Goal: Understand process/instructions: Learn how to perform a task or action

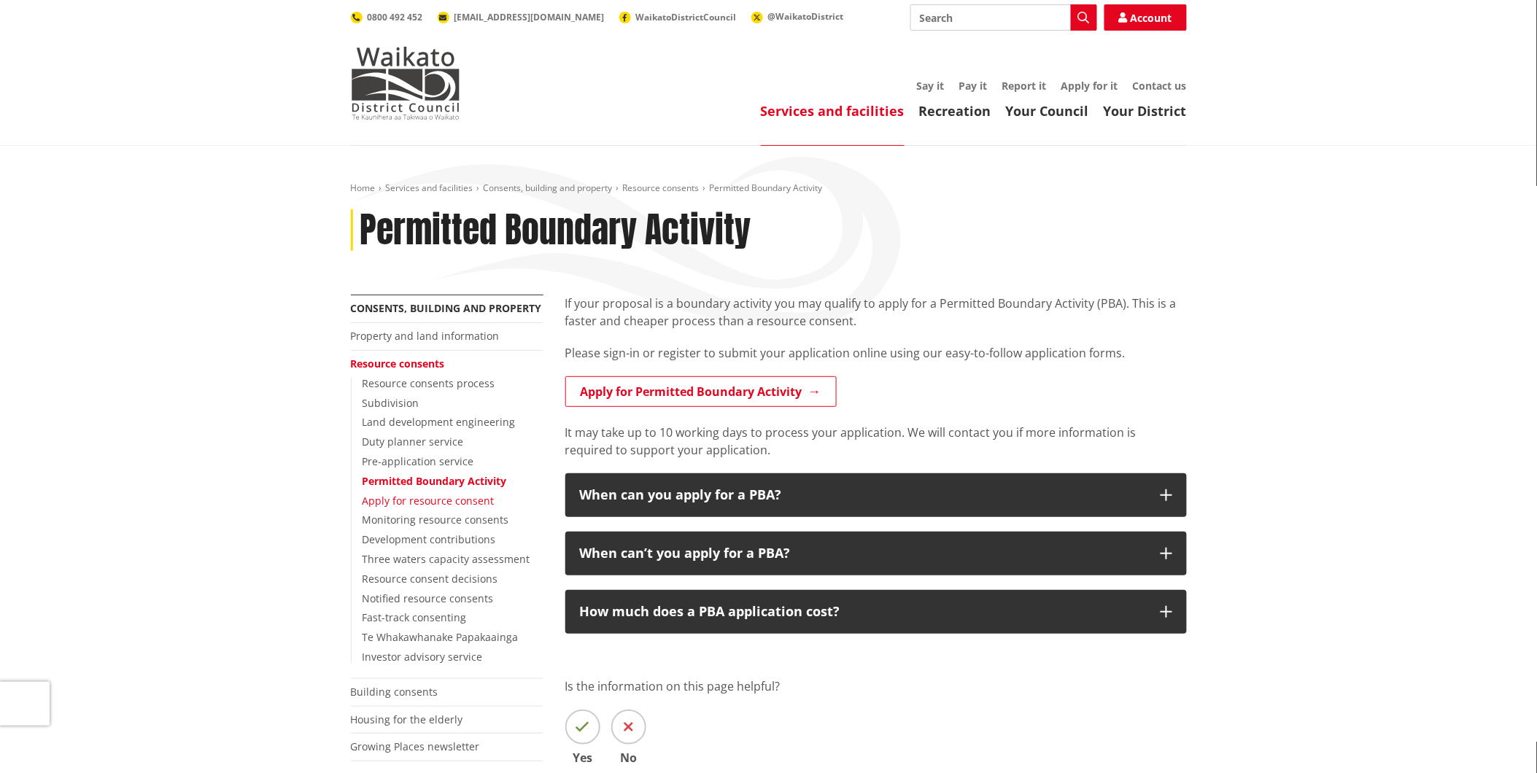
click at [423, 500] on link "Apply for resource consent" at bounding box center [428, 501] width 132 height 14
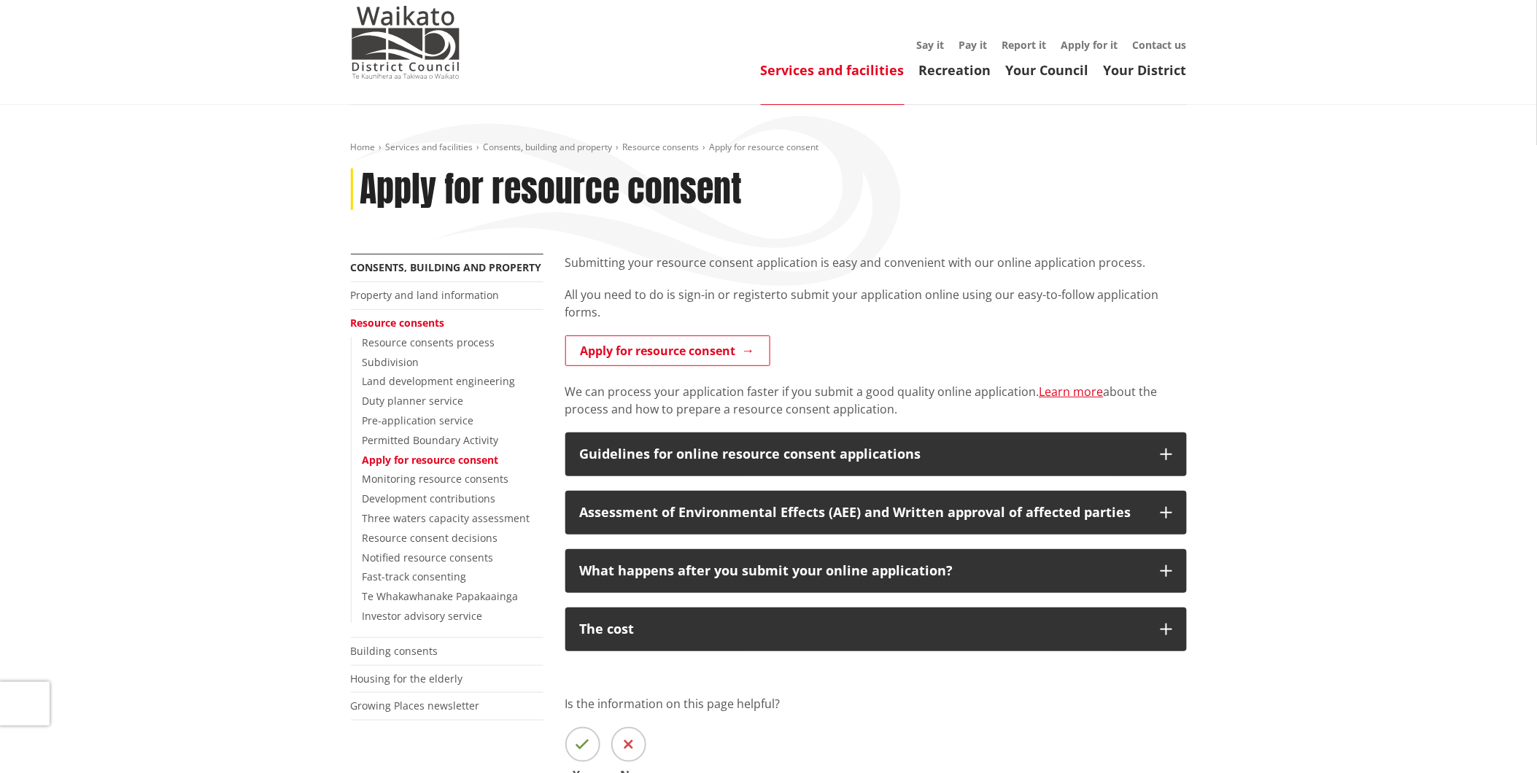
scroll to position [81, 0]
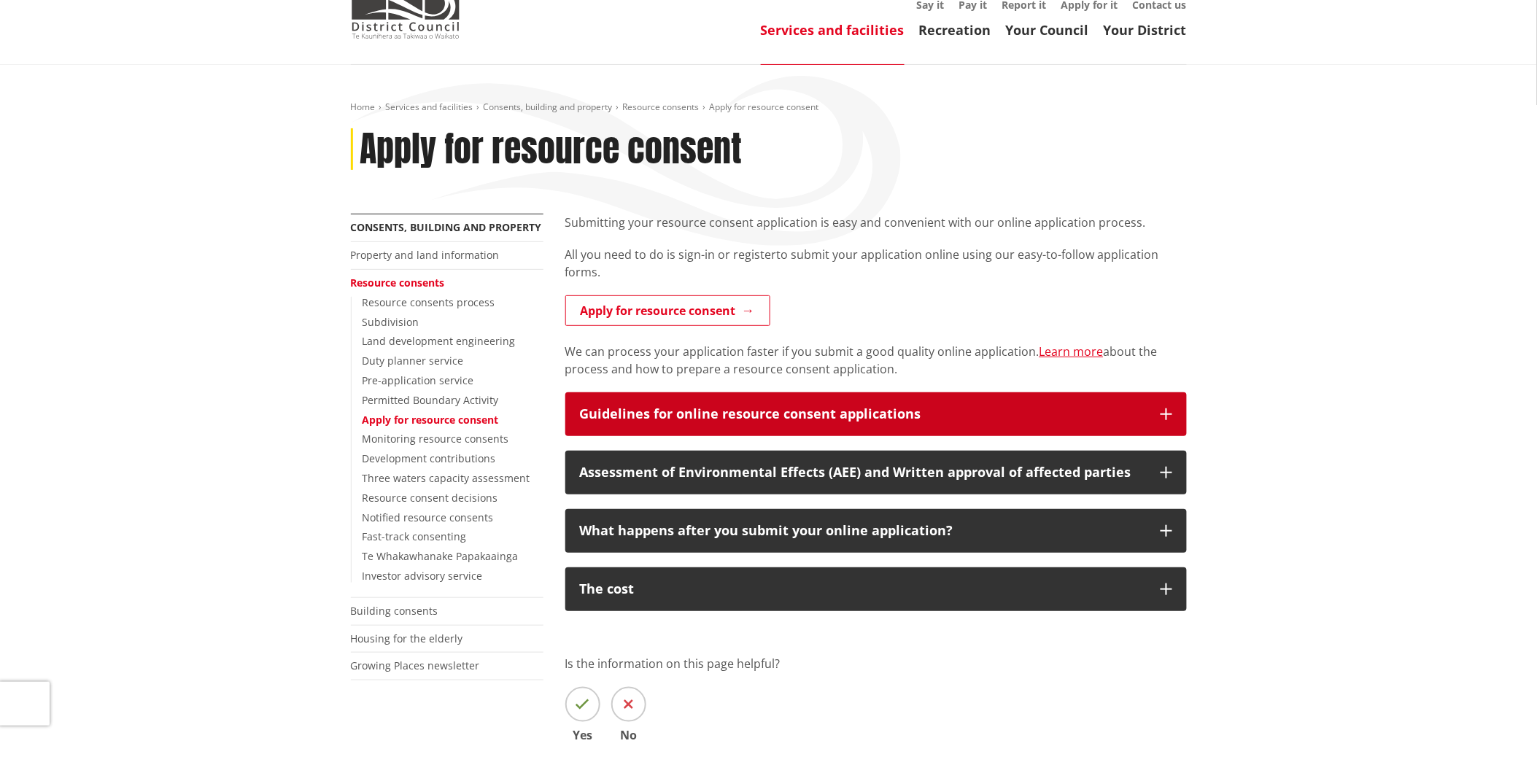
click at [833, 420] on div "Guidelines for online resource consent applications" at bounding box center [863, 414] width 566 height 15
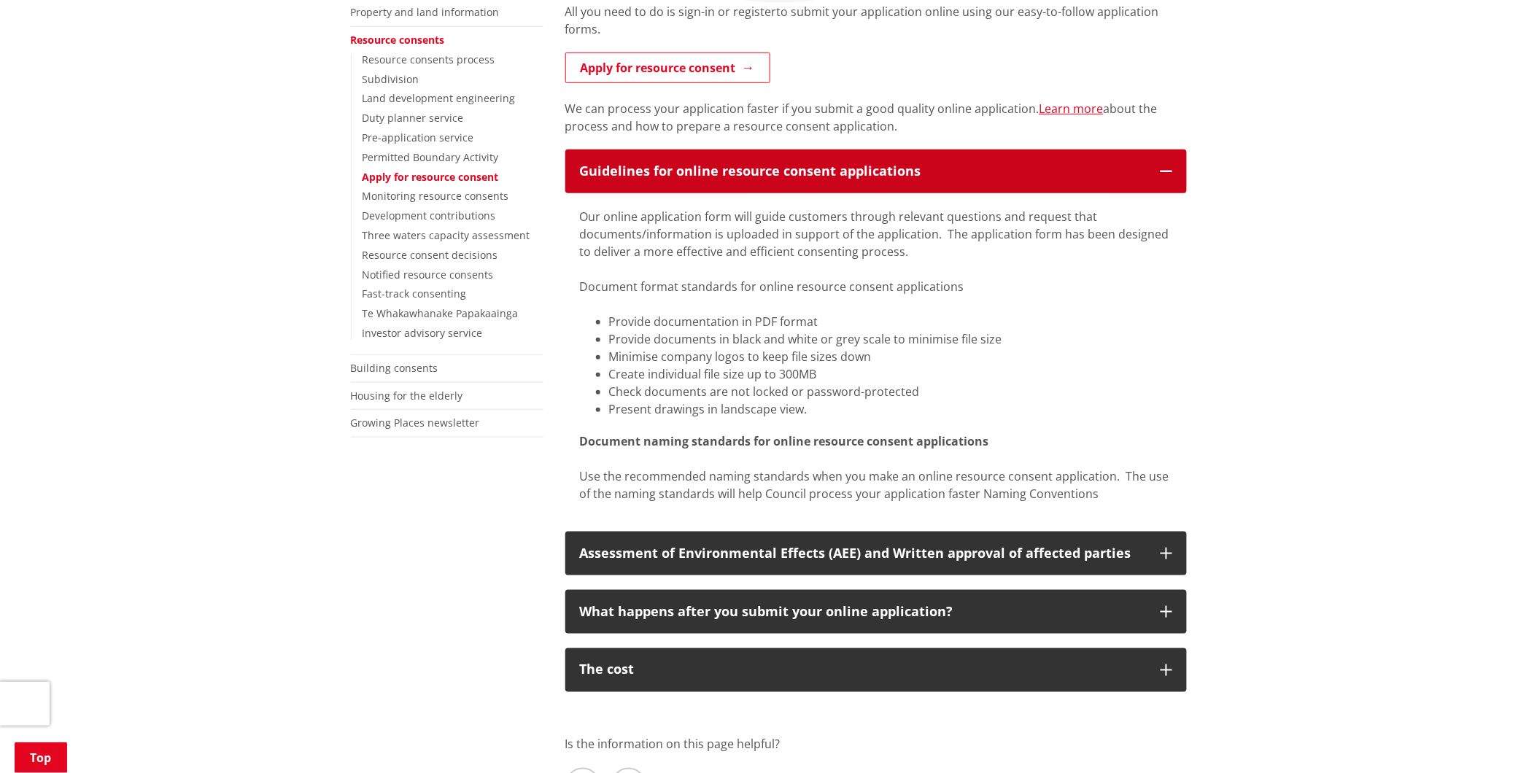
scroll to position [729, 0]
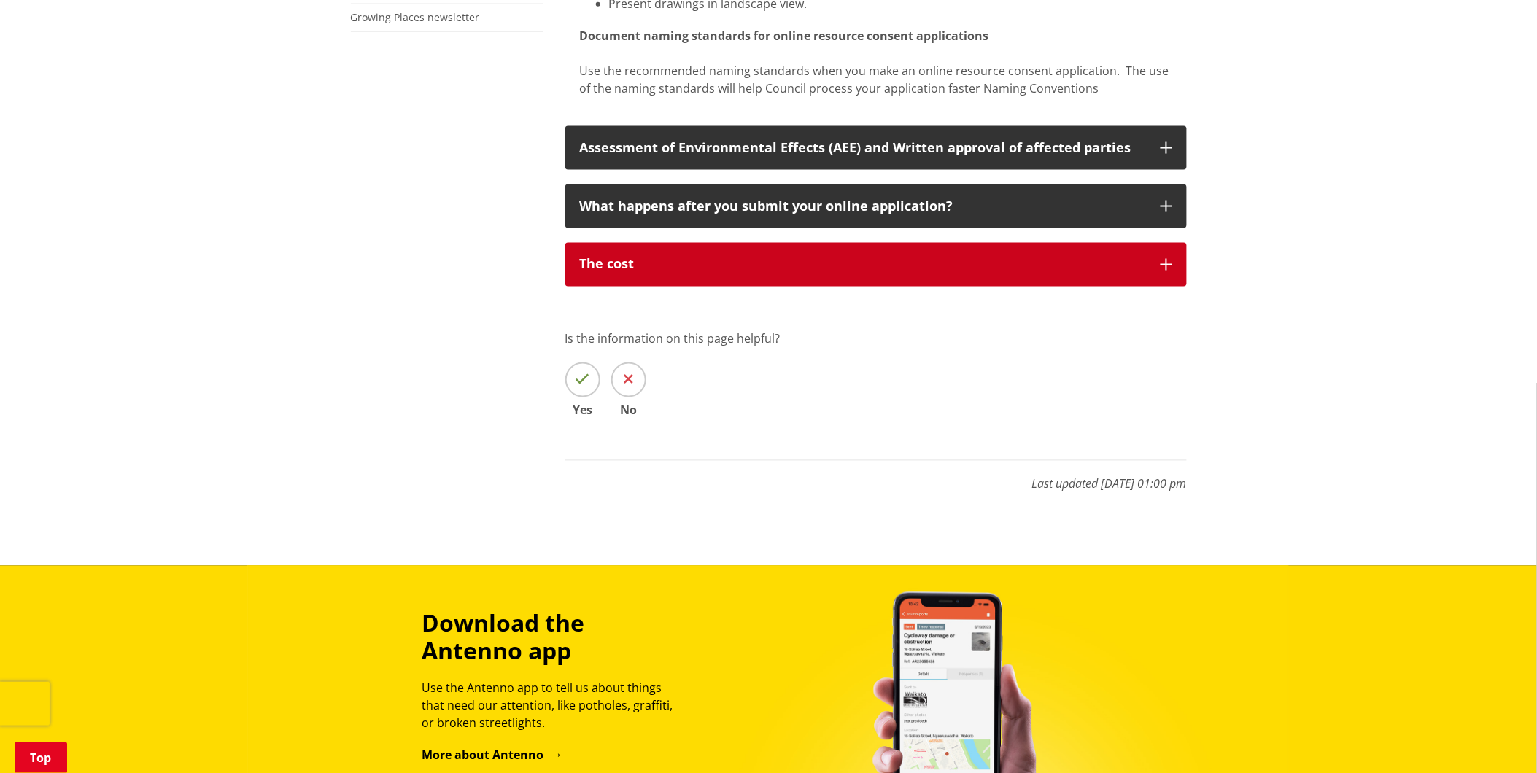
click at [943, 270] on div "The cost" at bounding box center [863, 264] width 566 height 15
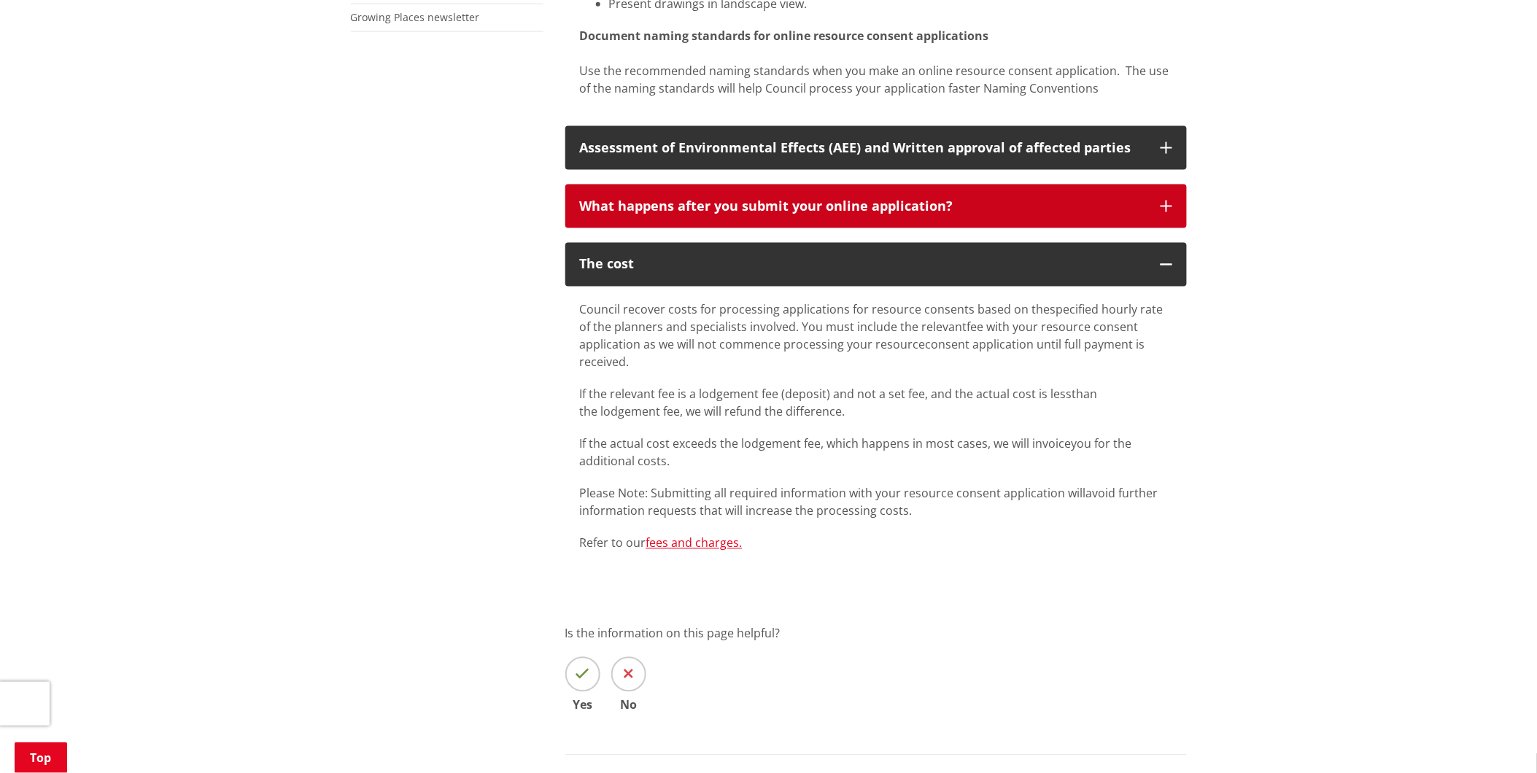
click at [928, 210] on div "What happens after you submit your online application?" at bounding box center [863, 206] width 566 height 15
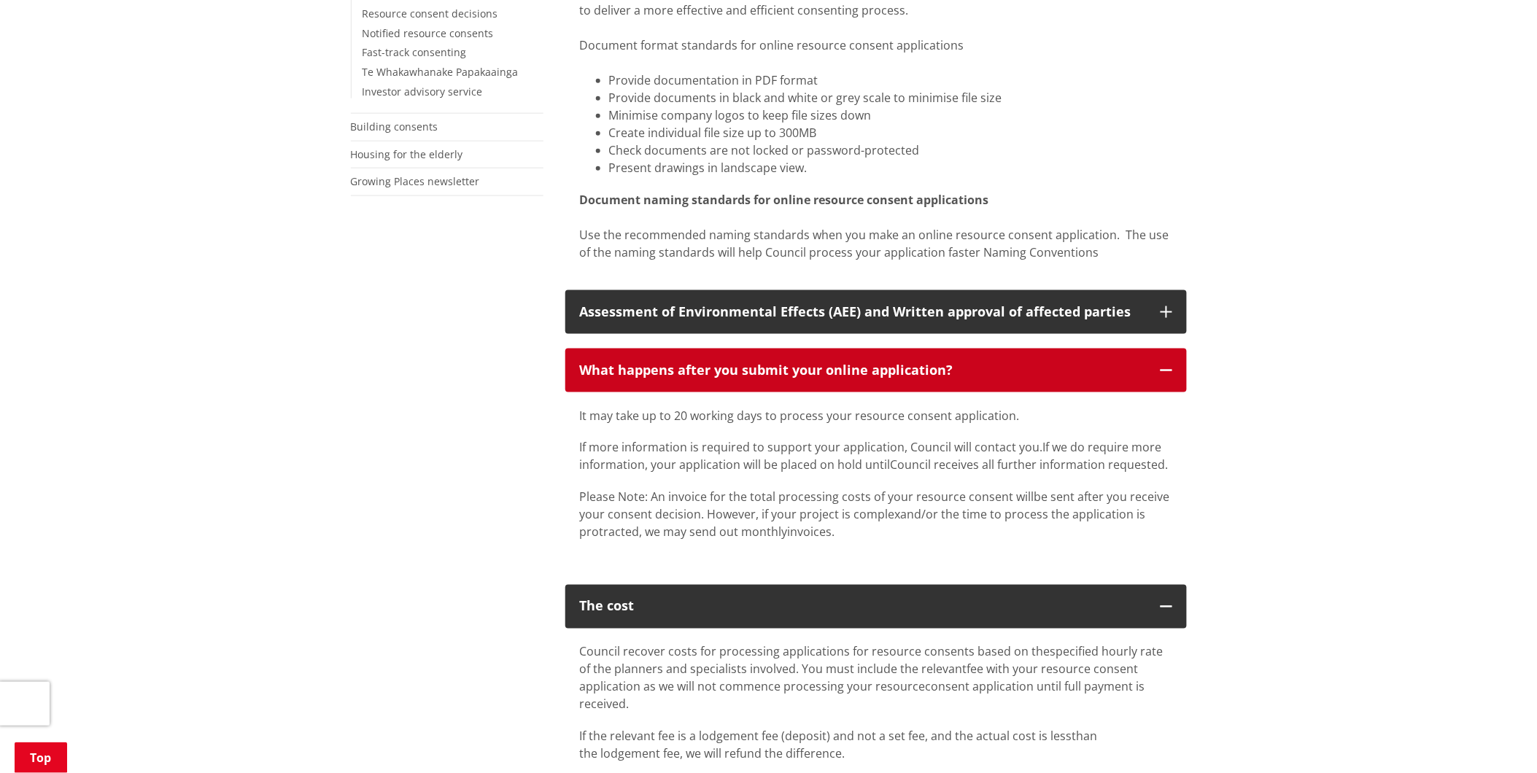
scroll to position [405, 0]
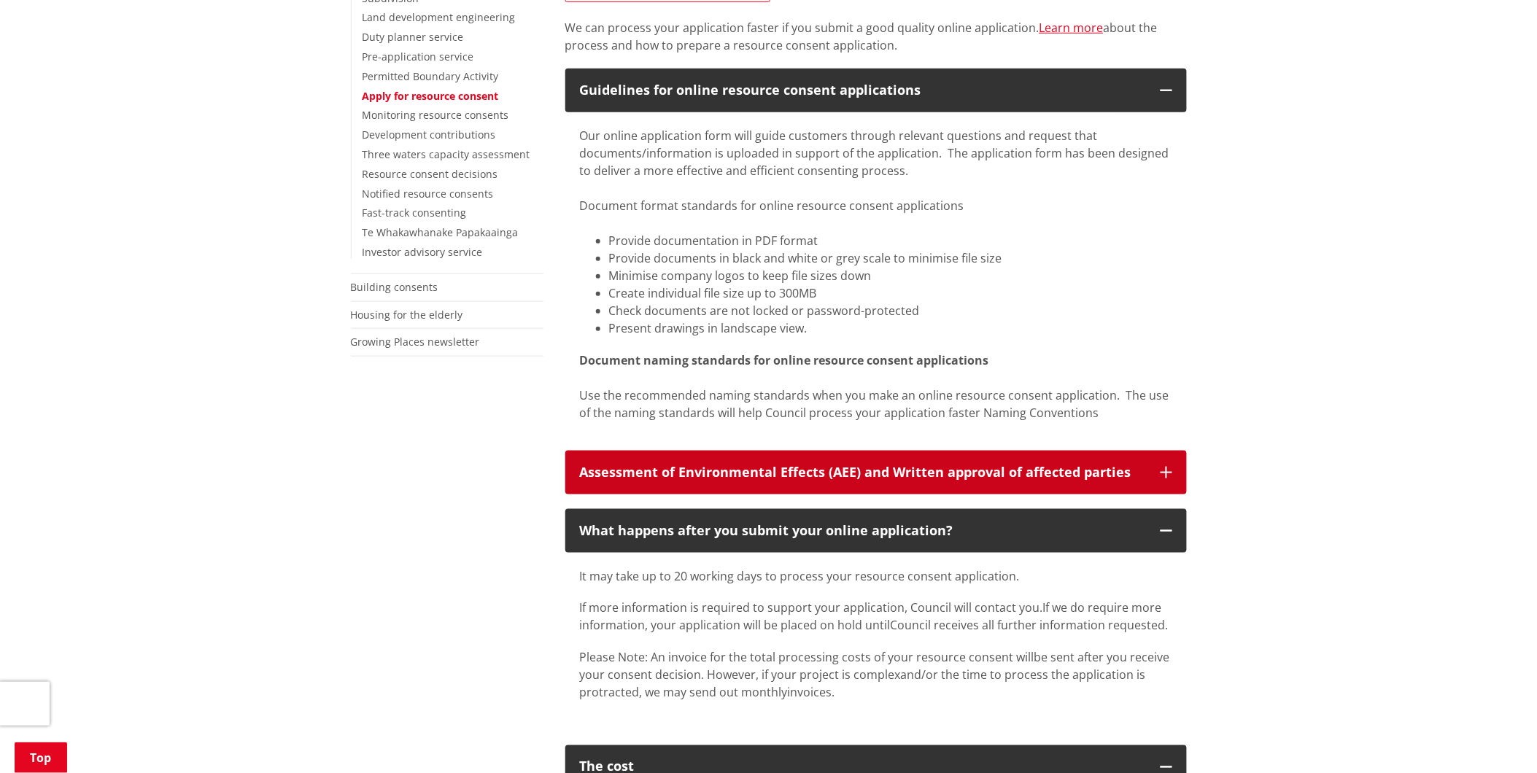
click at [890, 460] on button "Assessment of Environmental Effects (AEE) and Written approval of affected part…" at bounding box center [875, 473] width 621 height 44
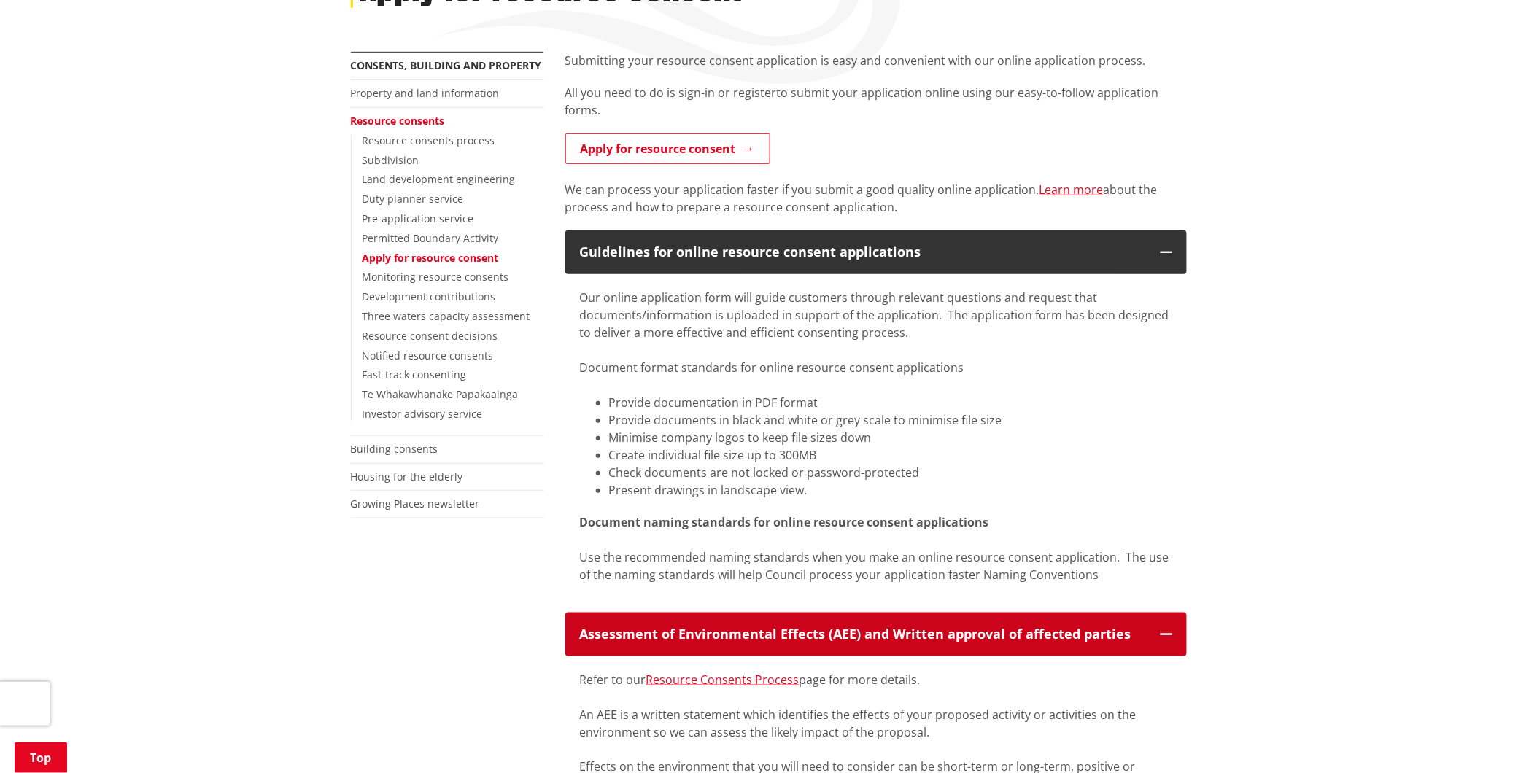
scroll to position [0, 0]
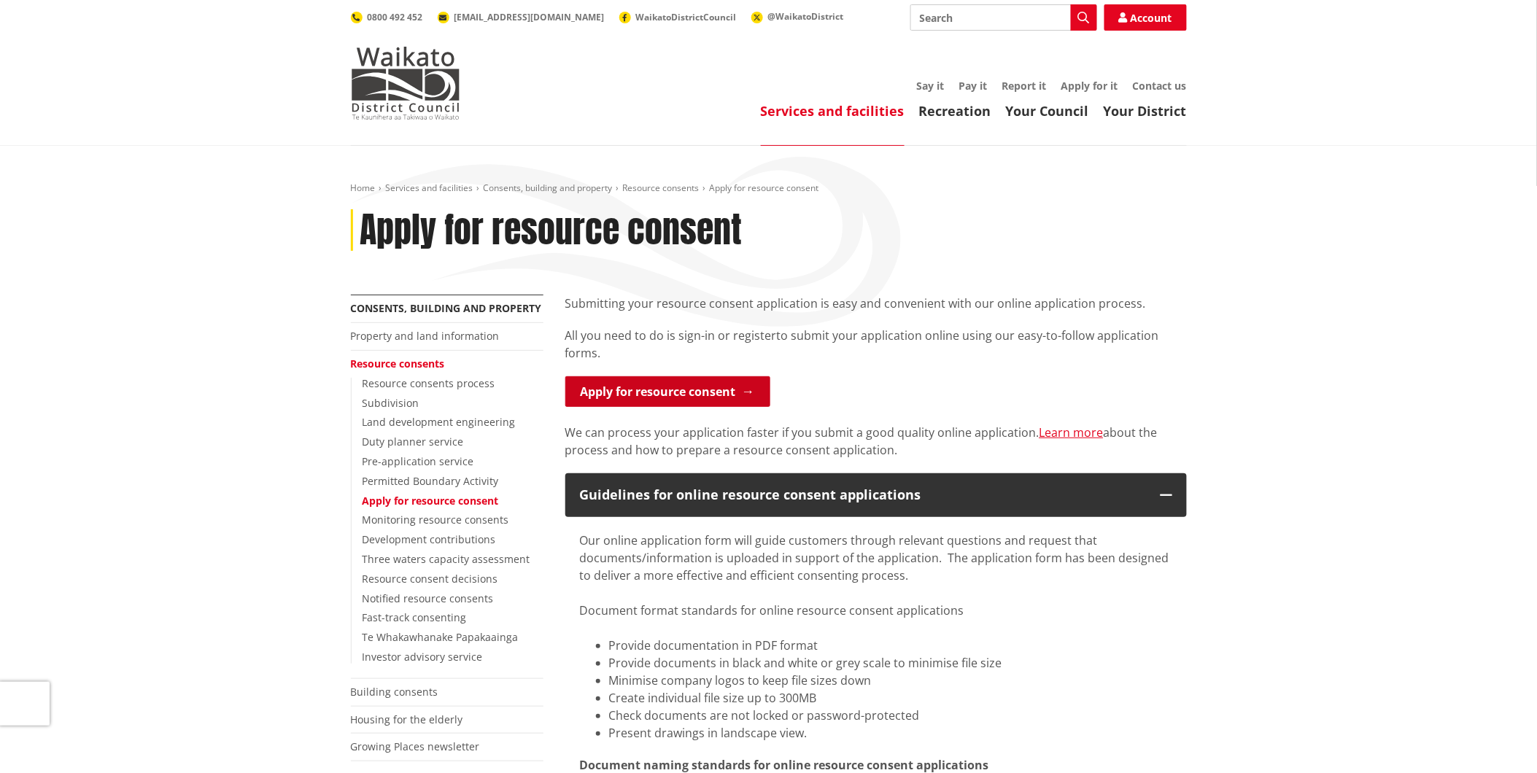
click at [644, 392] on link "Apply for resource consent" at bounding box center [667, 391] width 205 height 31
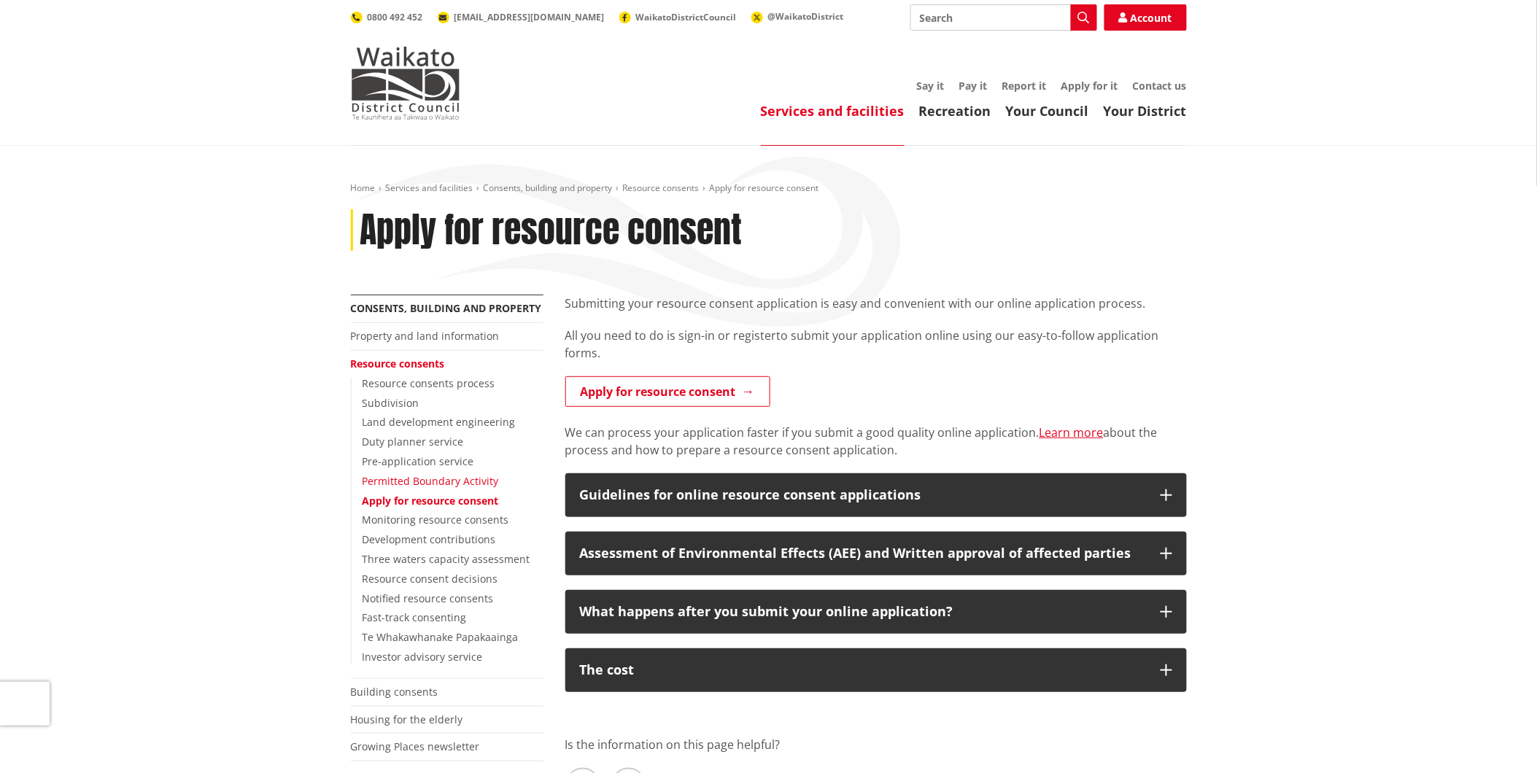
click at [438, 480] on link "Permitted Boundary Activity" at bounding box center [430, 481] width 136 height 14
